Goal: Transaction & Acquisition: Subscribe to service/newsletter

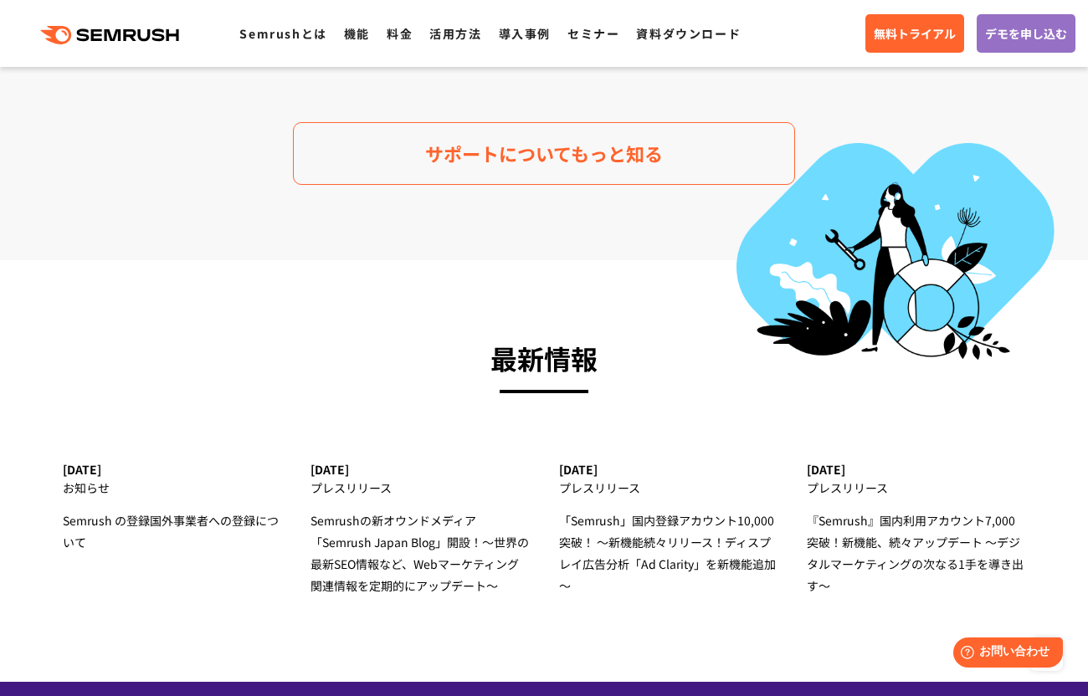
scroll to position [5106, 0]
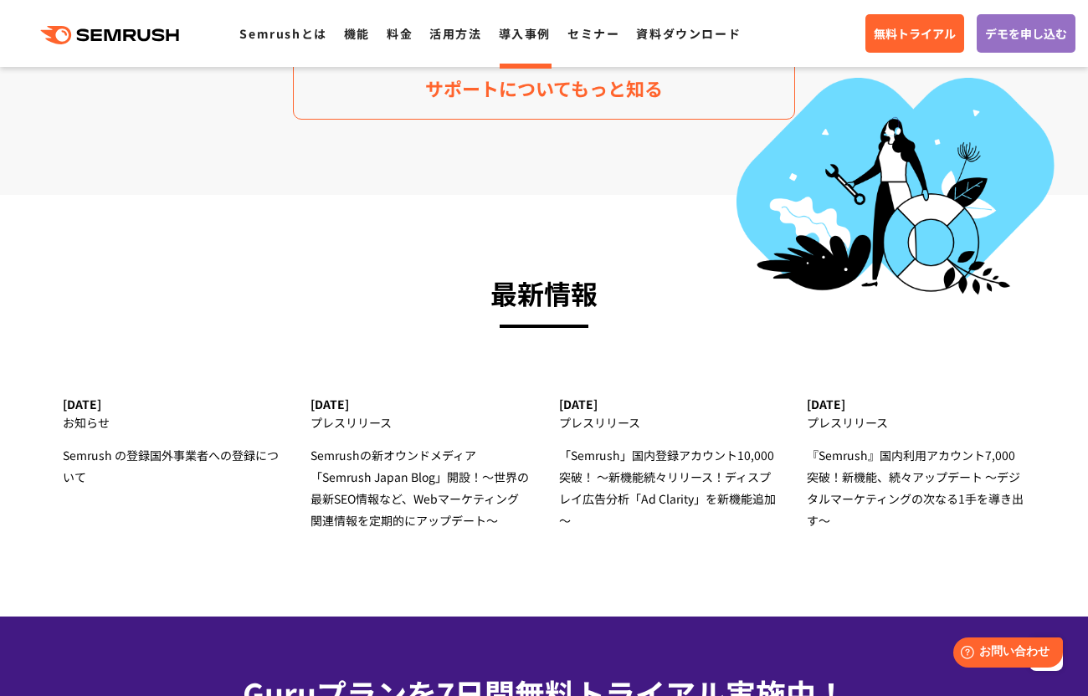
click at [517, 39] on link "導入事例" at bounding box center [525, 33] width 52 height 17
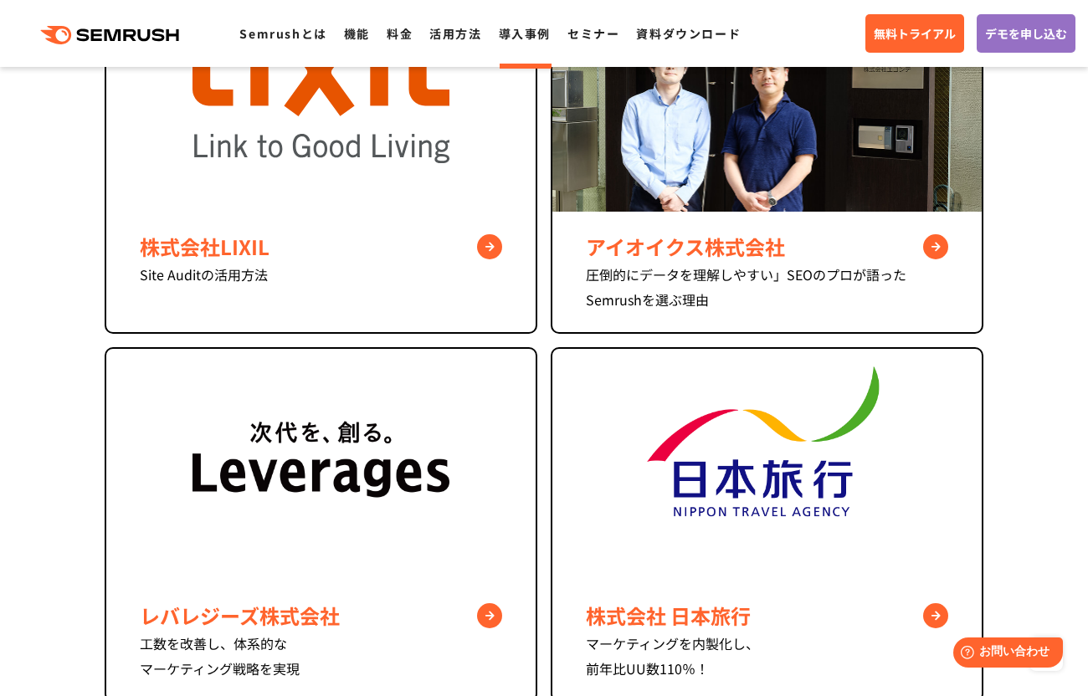
scroll to position [1610, 0]
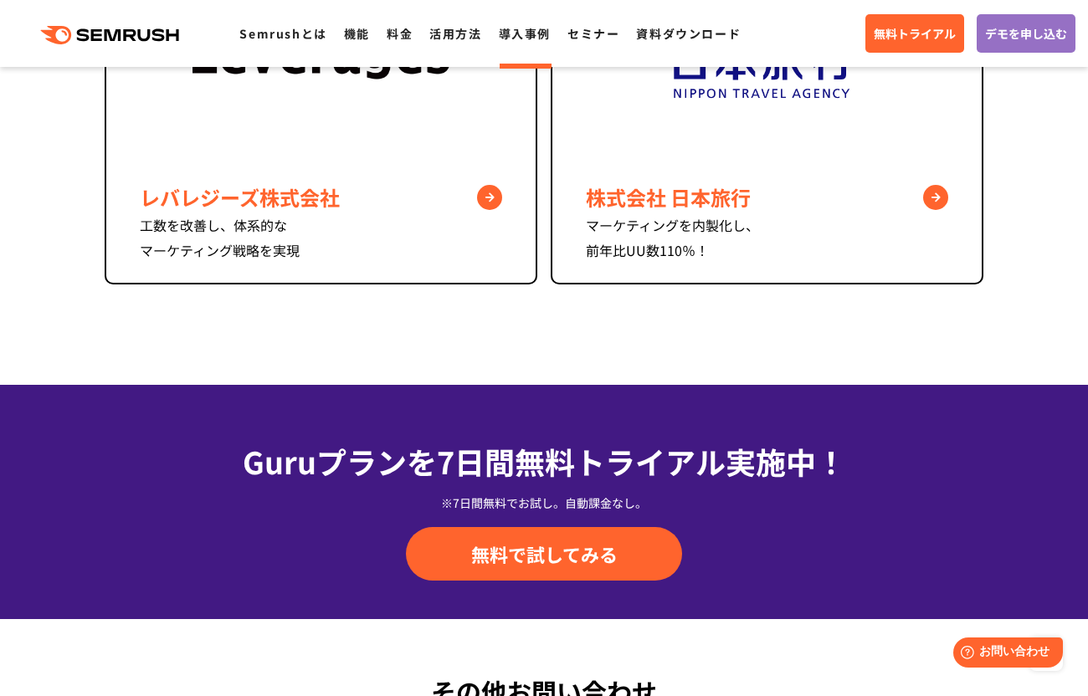
click at [421, 33] on ul "Semrushとは 機能 料金 活用方法 導入事例 セミナー 資料ダウンロード" at bounding box center [498, 34] width 518 height 22
click at [439, 38] on link "活用方法" at bounding box center [455, 33] width 52 height 17
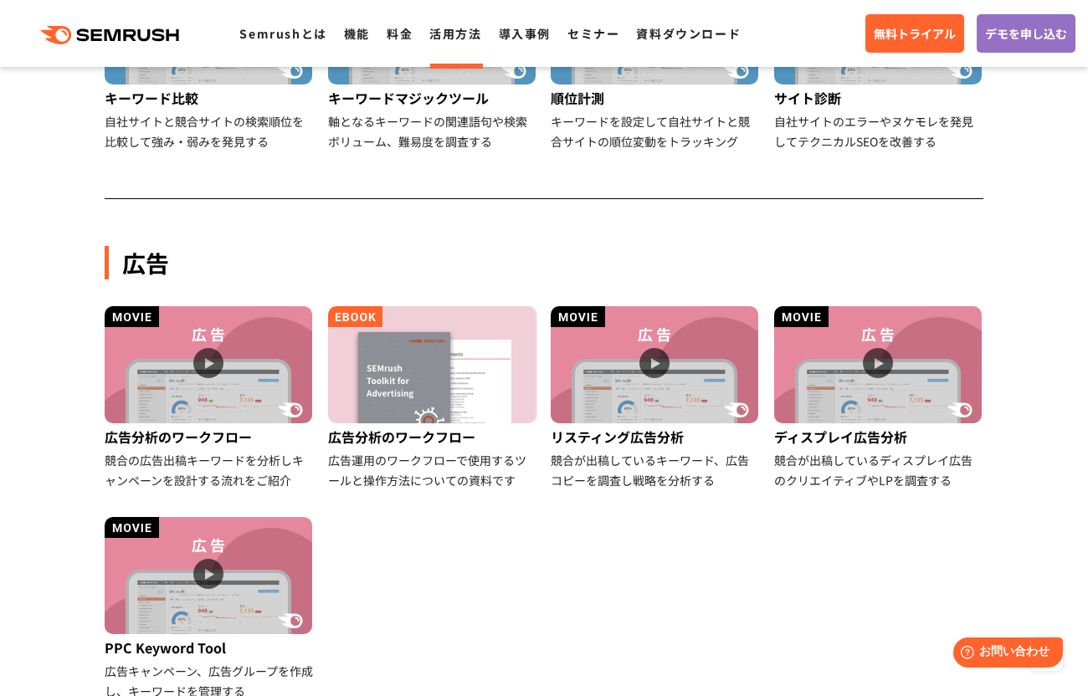
scroll to position [586, 0]
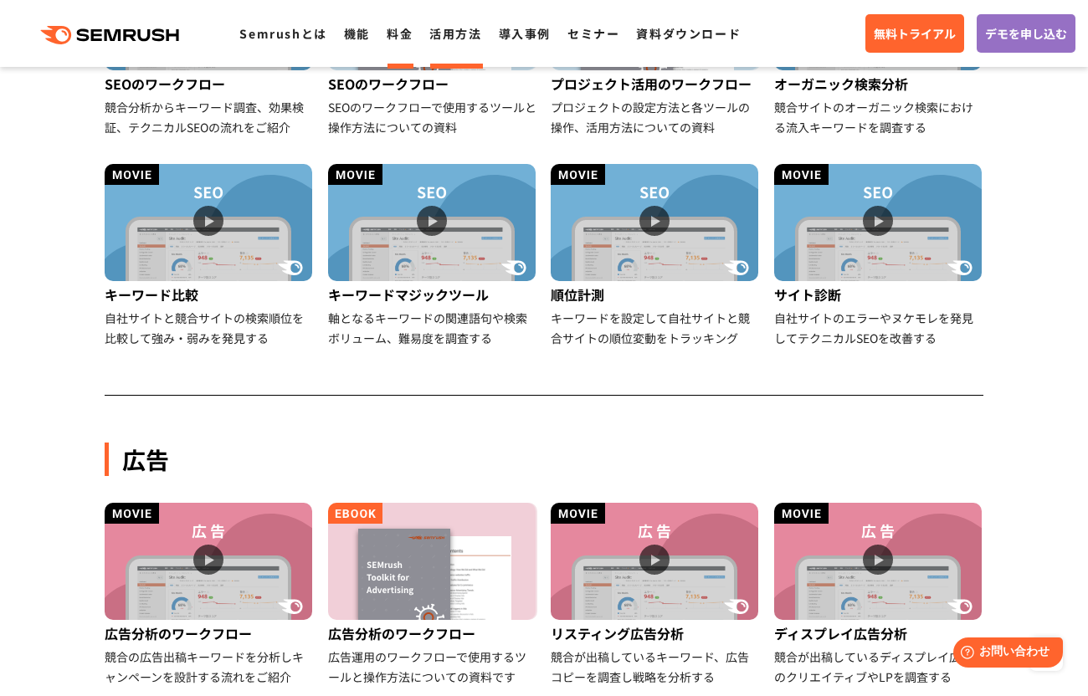
click at [403, 36] on link "料金" at bounding box center [400, 33] width 26 height 17
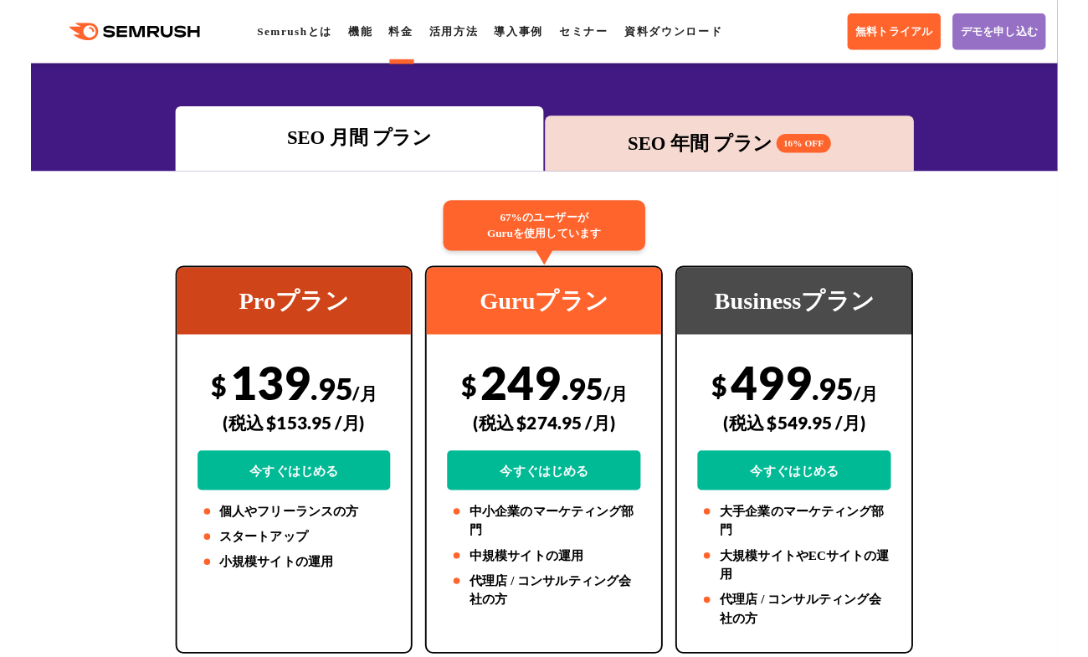
scroll to position [251, 0]
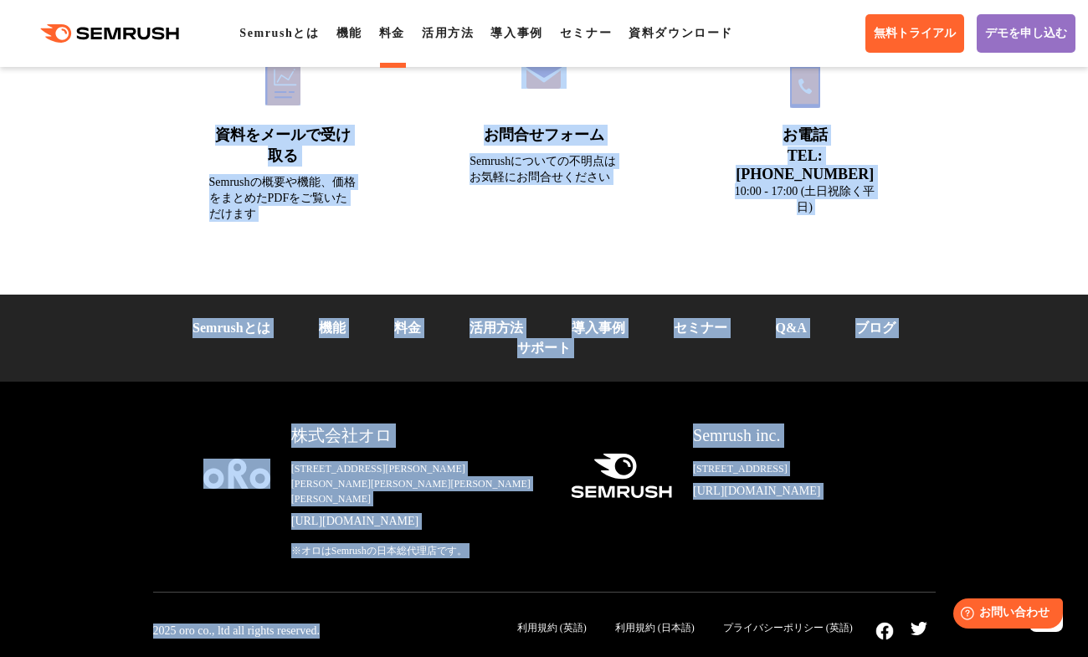
scroll to position [0, 0]
drag, startPoint x: 284, startPoint y: 644, endPoint x: 504, endPoint y: 660, distance: 220.8
